Goal: Find specific page/section: Find specific page/section

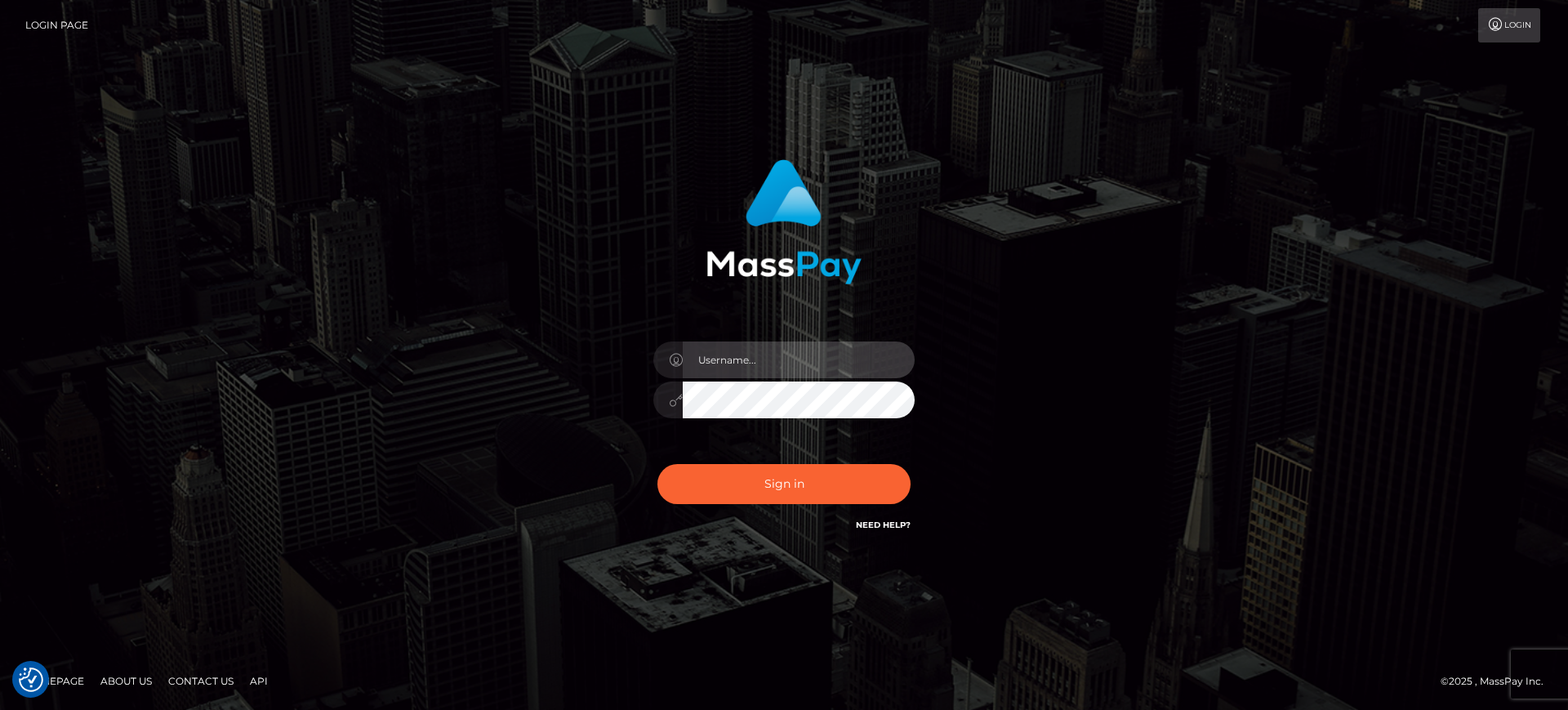
click at [730, 356] on input "text" at bounding box center [799, 360] width 232 height 37
paste input "Jerleth.levarti"
type input "Jerleth.levarti"
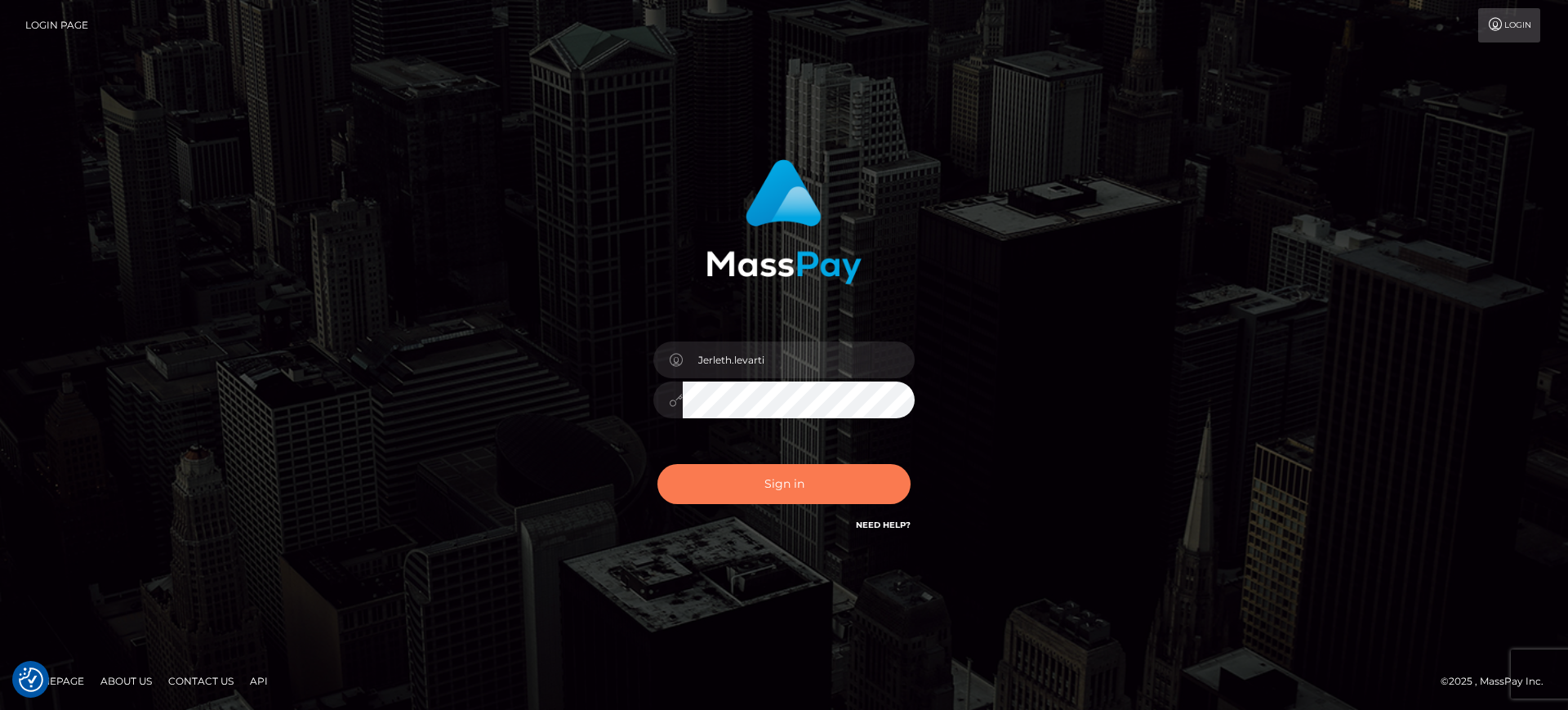
click at [747, 469] on button "Sign in" at bounding box center [784, 484] width 254 height 40
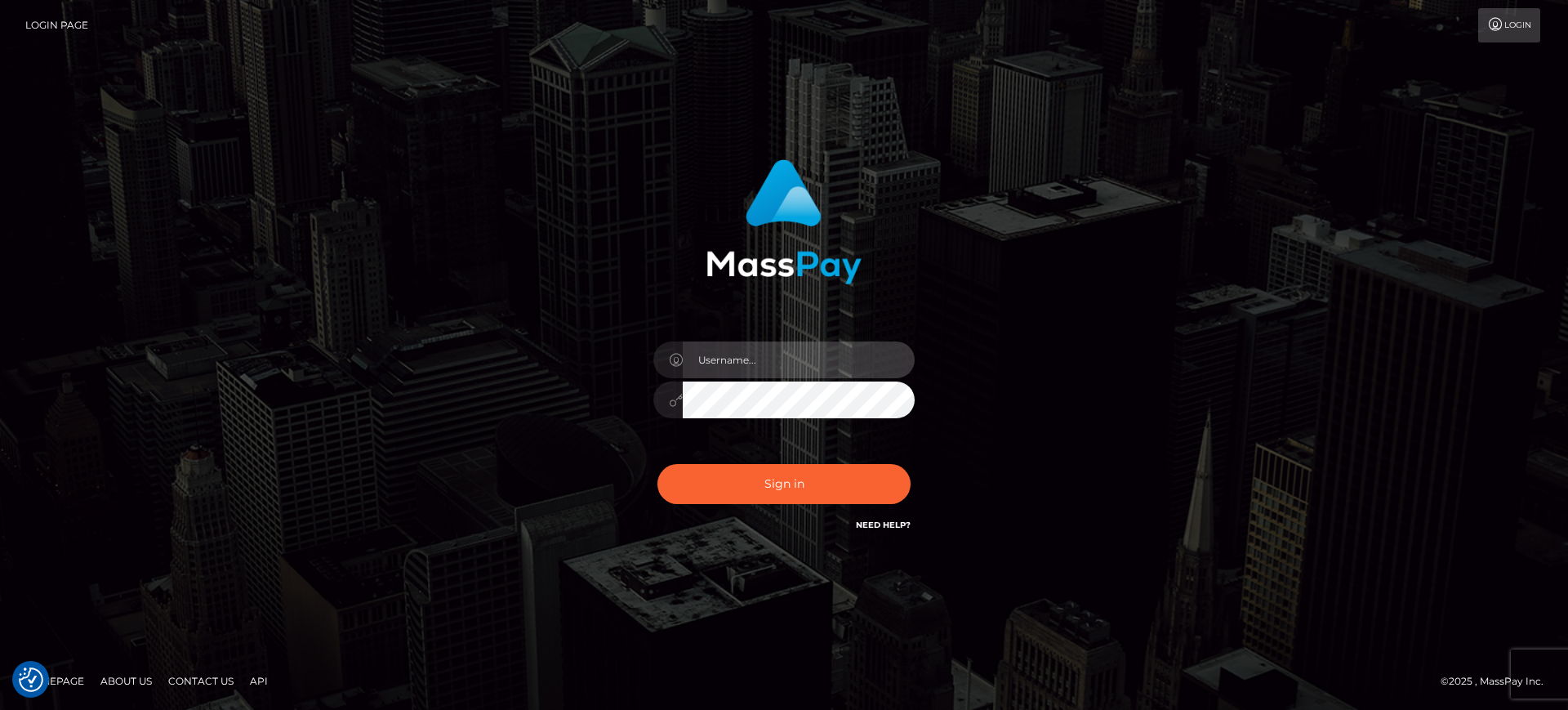
click at [740, 356] on input "text" at bounding box center [799, 360] width 232 height 37
paste input "Jerleth.levarti"
type input "Jerleth.levarti"
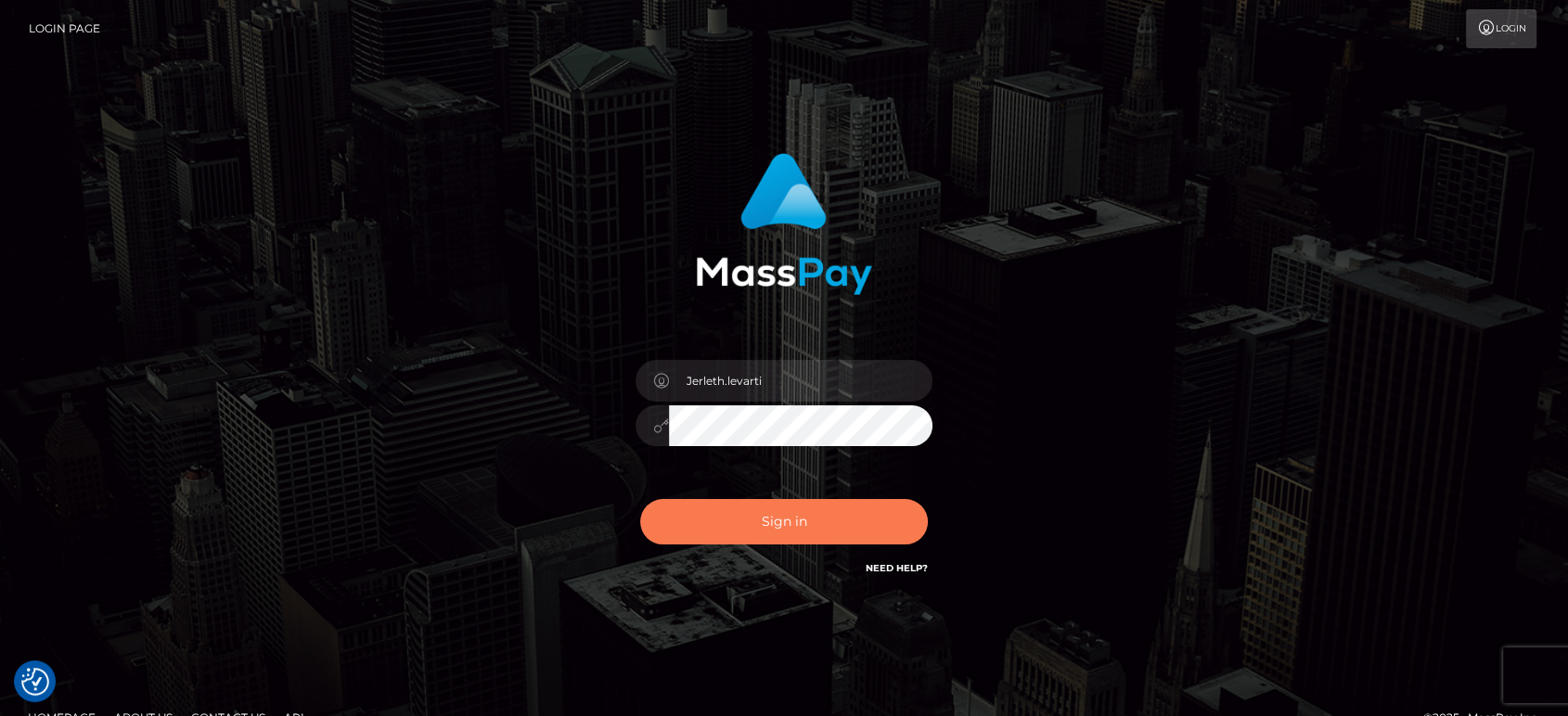
click at [721, 510] on button "Sign in" at bounding box center [784, 521] width 288 height 45
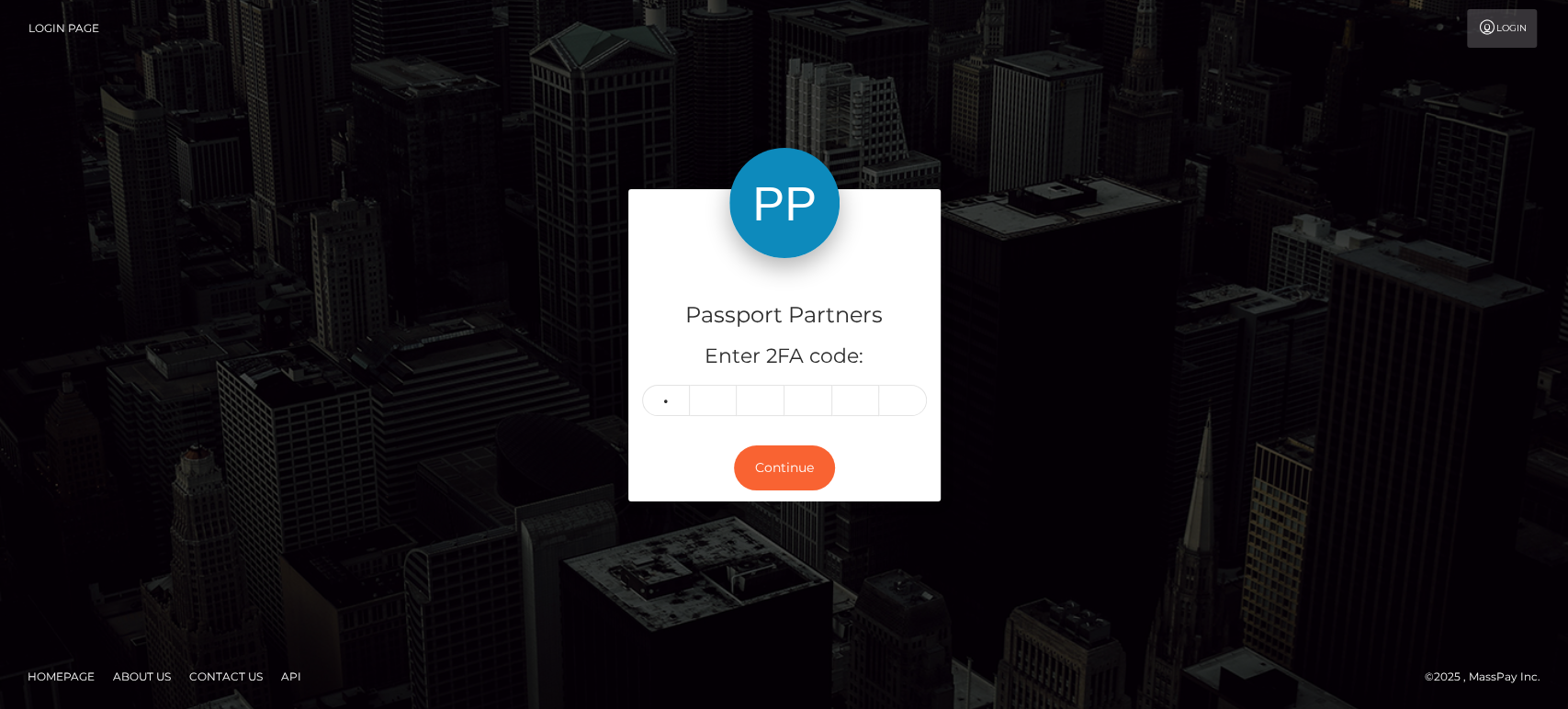
type input "5"
type input "4"
type input "9"
type input "3"
type input "2"
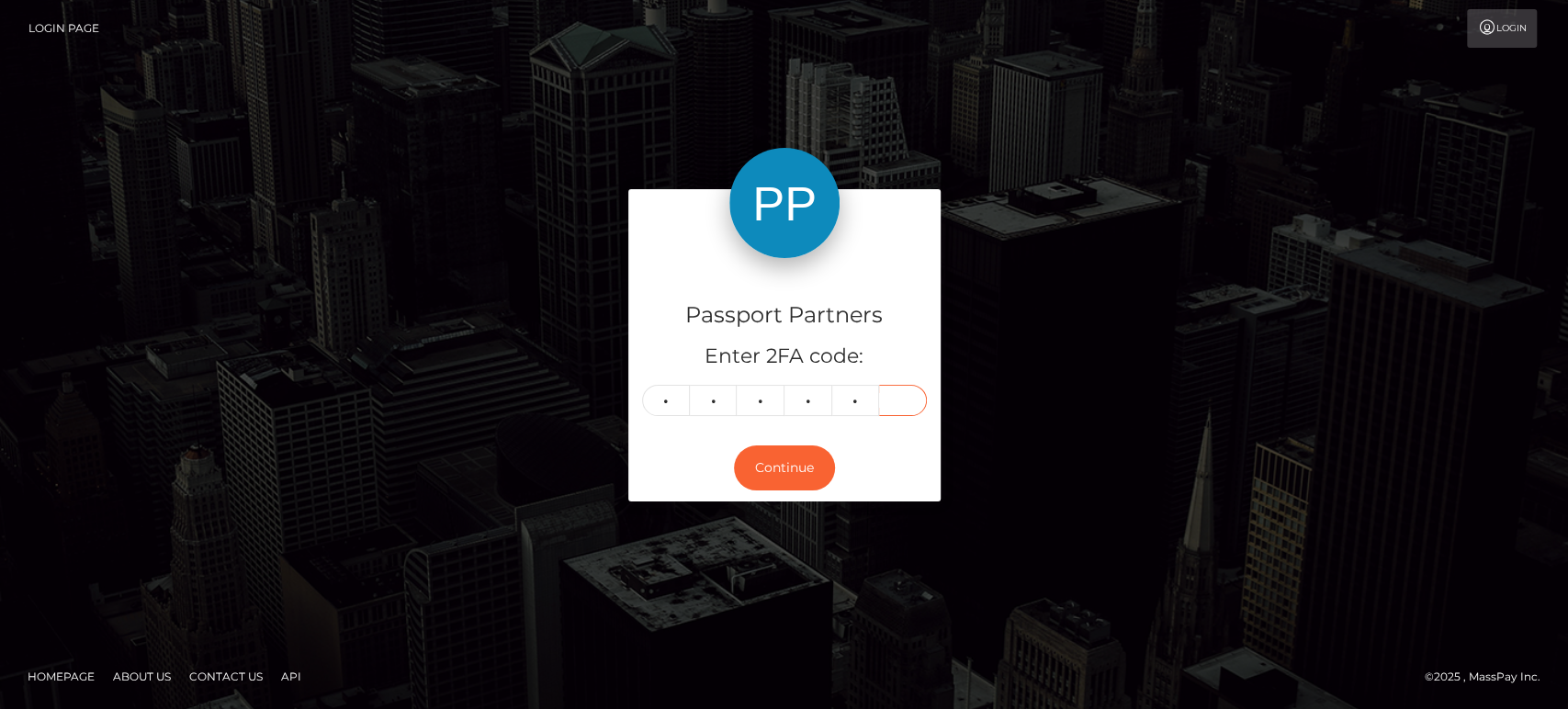
type input "6"
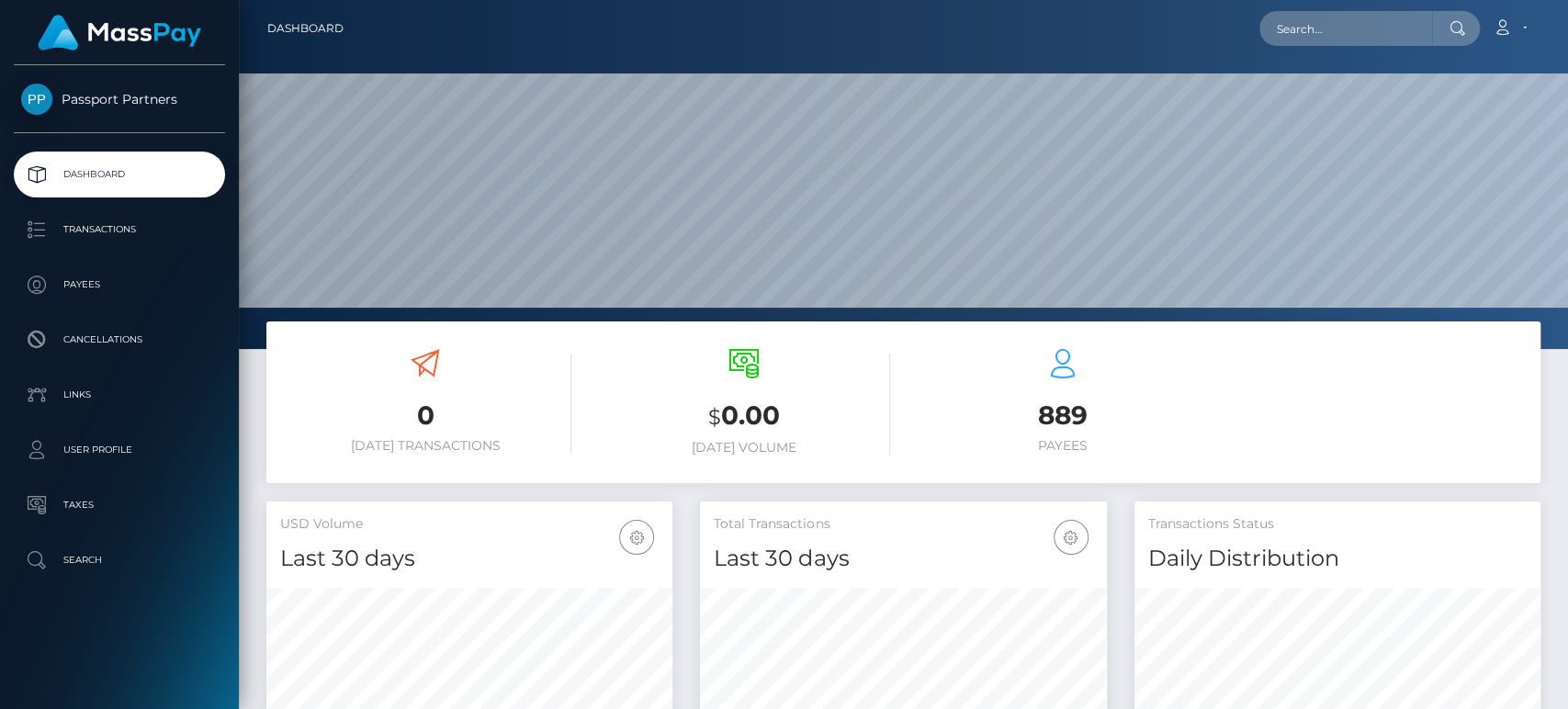
scroll to position [324, 406]
click at [1325, 26] on input "text" at bounding box center [1345, 28] width 172 height 35
paste input "[EMAIL_ADDRESS][DOMAIN_NAME]"
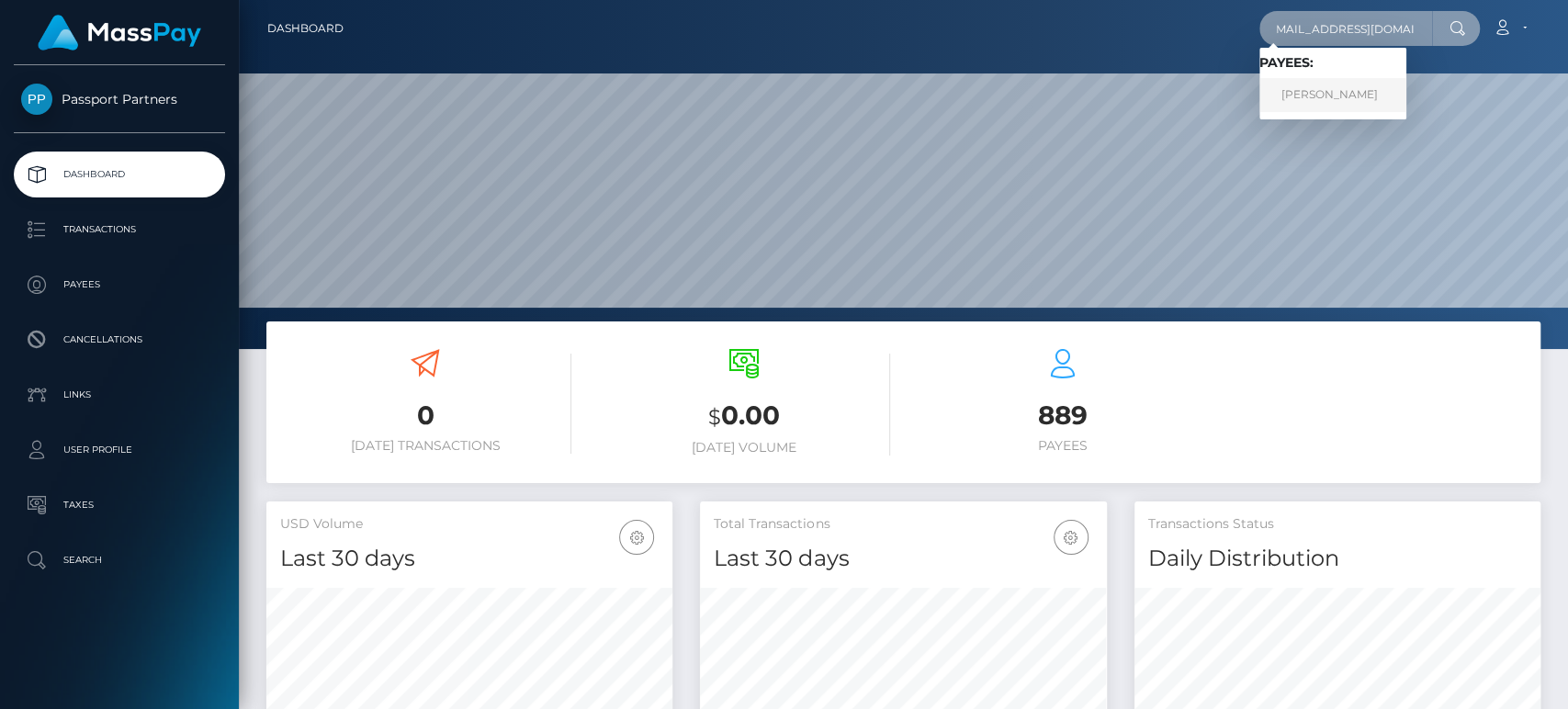
type input "[EMAIL_ADDRESS][DOMAIN_NAME]"
click at [1318, 91] on link "Katrena Waites" at bounding box center [1332, 95] width 147 height 34
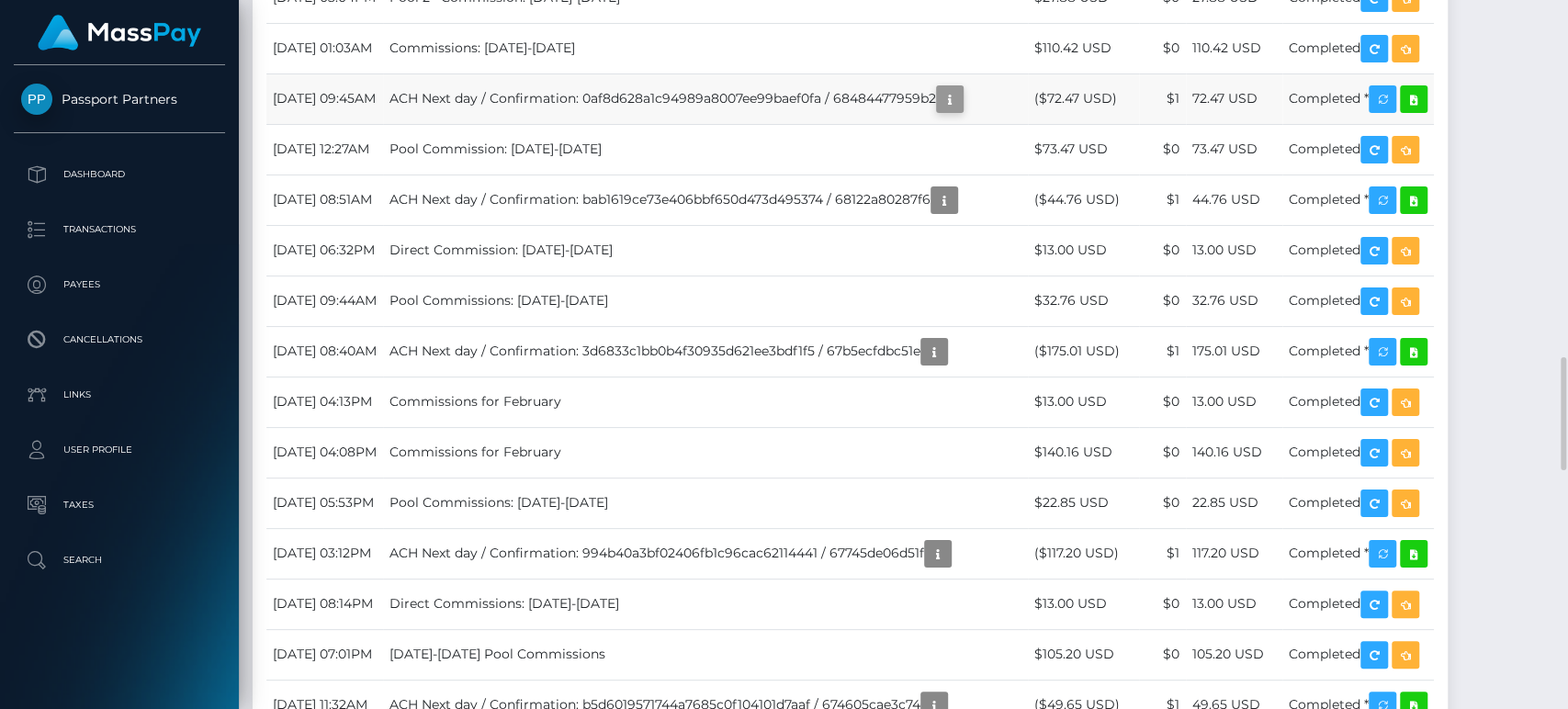
scroll to position [221, 406]
click at [960, 111] on icon "button" at bounding box center [949, 99] width 22 height 23
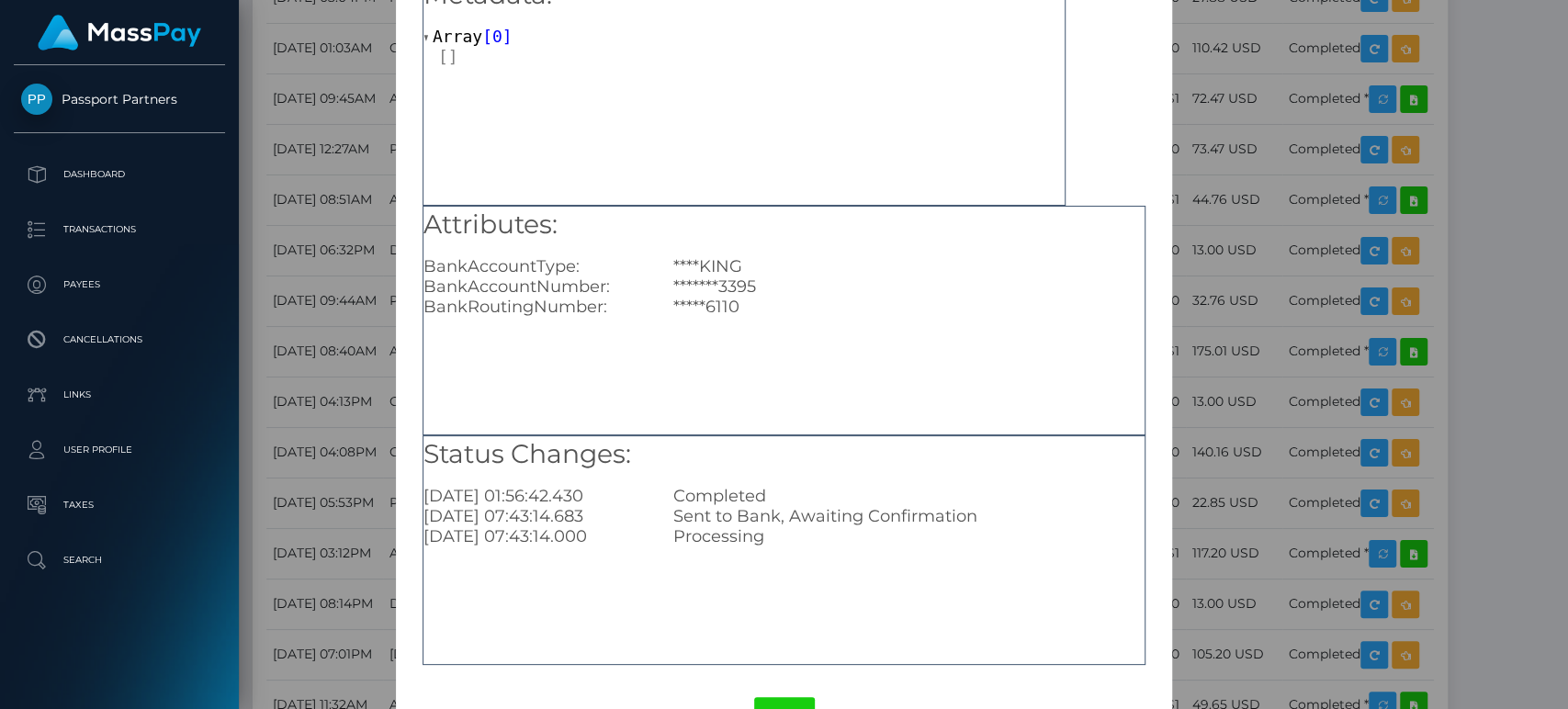
scroll to position [163, 0]
